Goal: Find specific page/section

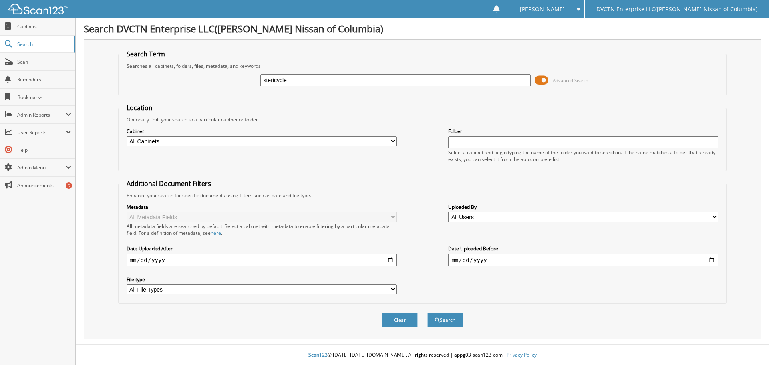
type input "stericycle"
click at [428, 313] on button "Search" at bounding box center [446, 320] width 36 height 15
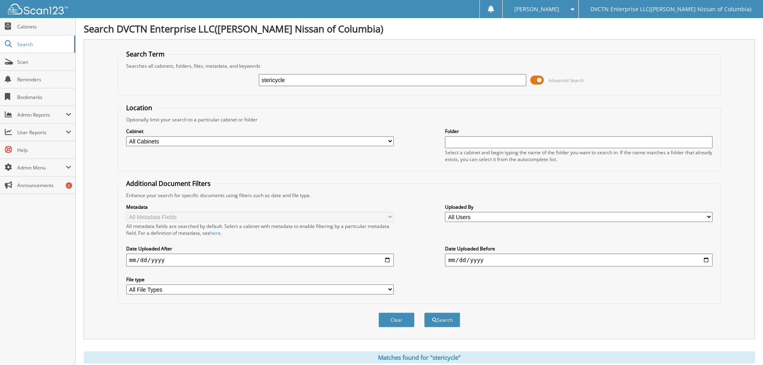
click at [535, 80] on span at bounding box center [538, 80] width 14 height 12
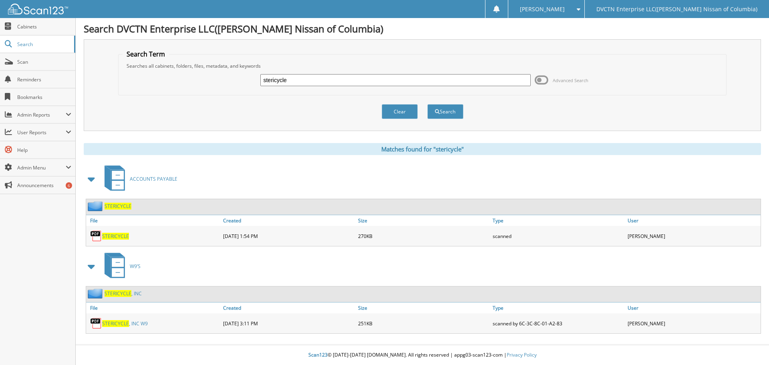
click at [117, 207] on span "STERICYCLE" at bounding box center [118, 206] width 27 height 7
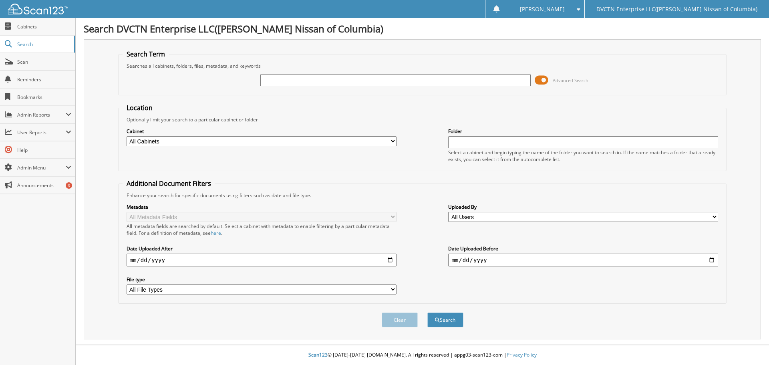
click at [539, 80] on span at bounding box center [542, 80] width 14 height 12
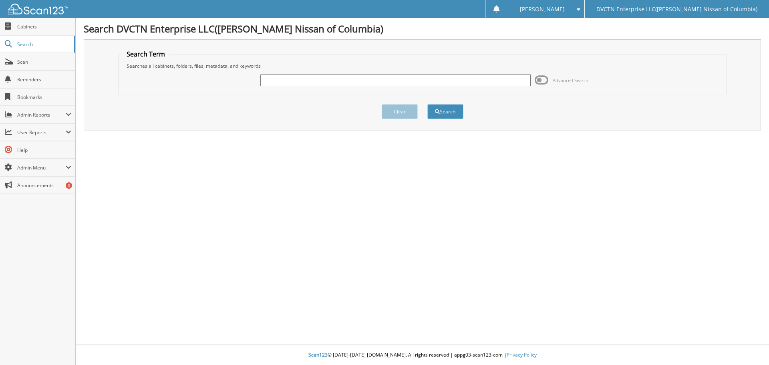
click at [327, 83] on input "text" at bounding box center [395, 80] width 270 height 12
type input "STERICYCLE"
click at [428, 104] on button "Search" at bounding box center [446, 111] width 36 height 15
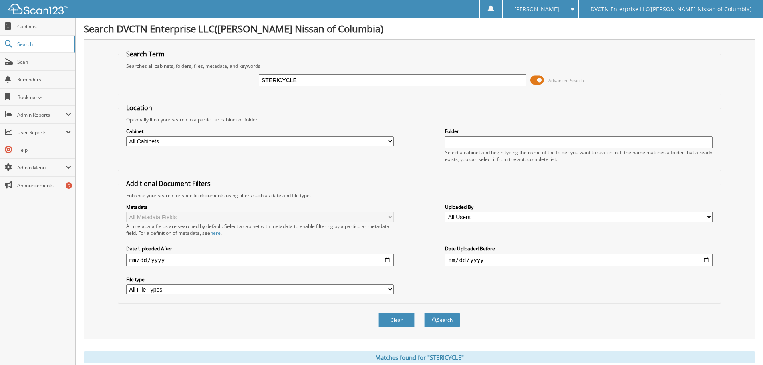
click at [532, 76] on span at bounding box center [538, 80] width 14 height 12
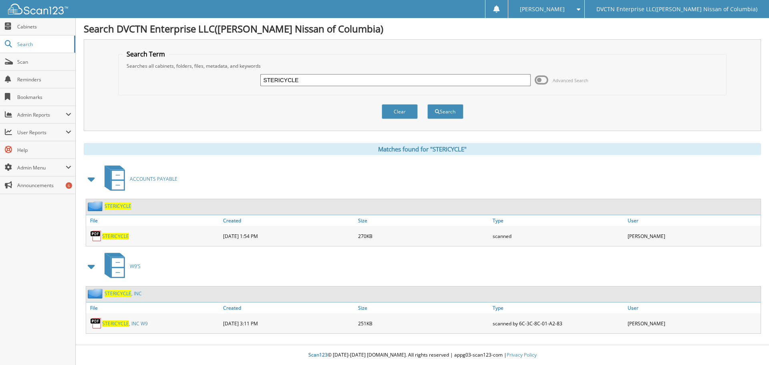
click at [114, 233] on span "STERICYCLE" at bounding box center [115, 236] width 27 height 7
click at [122, 207] on span "STERICYCLE" at bounding box center [118, 206] width 27 height 7
